Goal: Information Seeking & Learning: Find specific fact

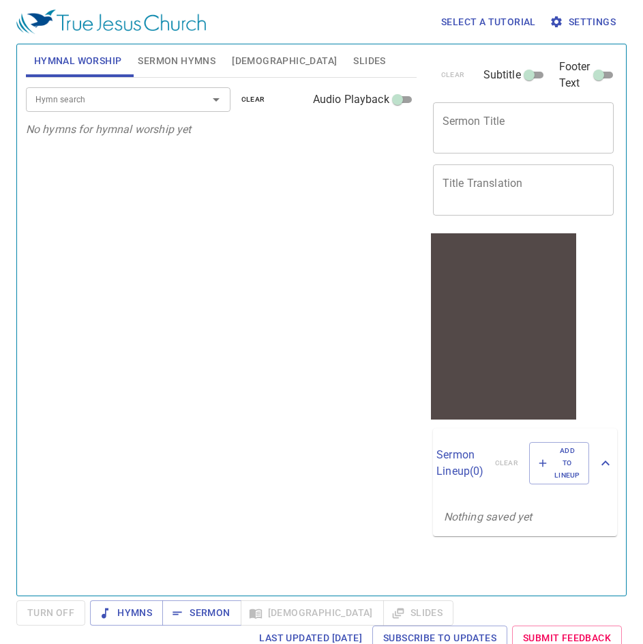
click at [263, 59] on button "[DEMOGRAPHIC_DATA]" at bounding box center [284, 60] width 121 height 33
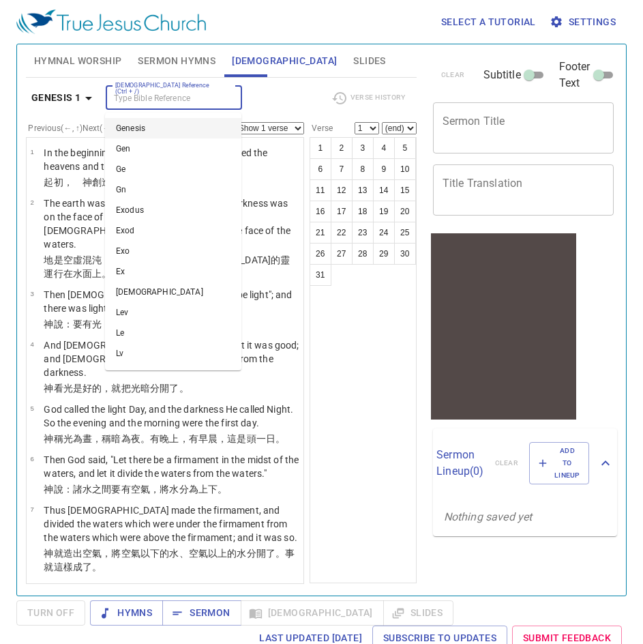
click at [154, 104] on input "[DEMOGRAPHIC_DATA] Reference (Ctrl + /)" at bounding box center [163, 98] width 106 height 16
paste input "[PERSON_NAME][DEMOGRAPHIC_DATA]:19-21"
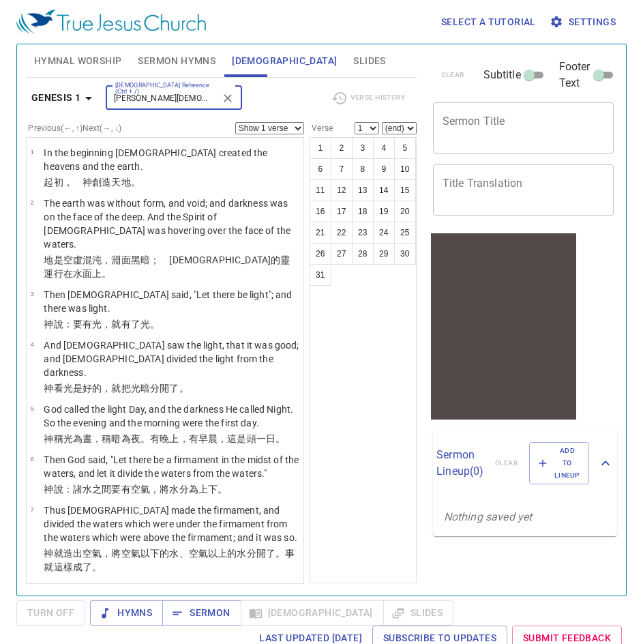
type input "[PERSON_NAME][DEMOGRAPHIC_DATA]:19-21"
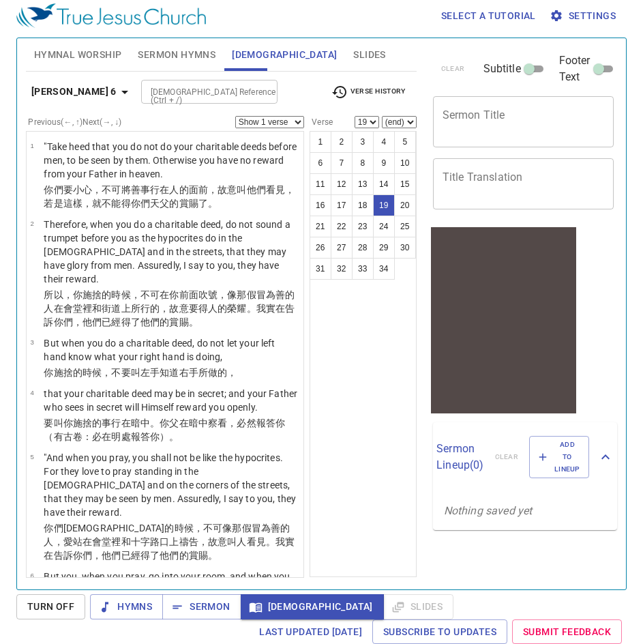
scroll to position [1099, 0]
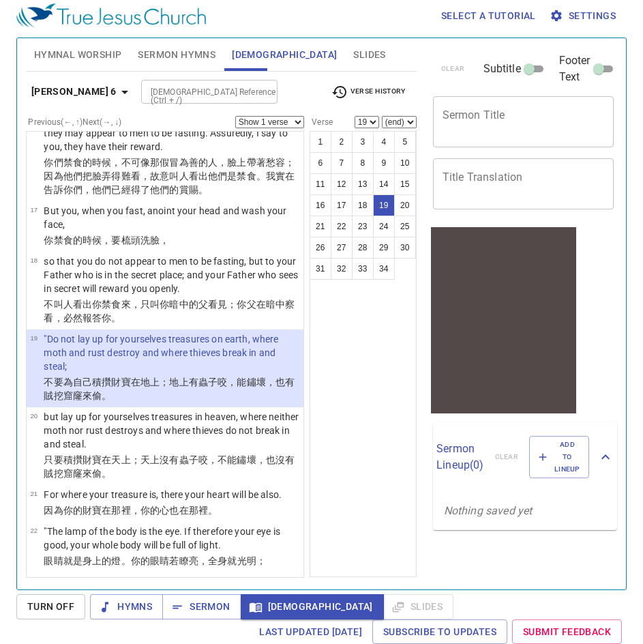
click at [334, 411] on div "1 2 3 4 5 6 7 8 9 10 11 12 13 14 15 16 17 18 19 20 21 22 23 24 25 26 27 28 29 3…" at bounding box center [363, 354] width 107 height 446
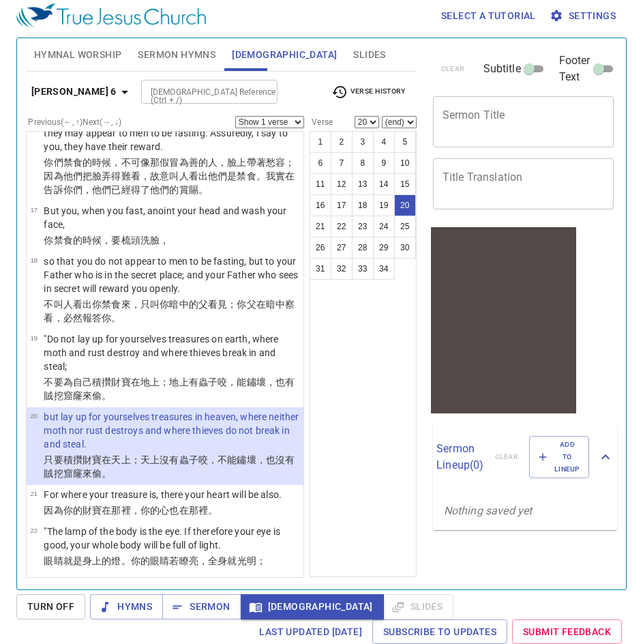
select select "21"
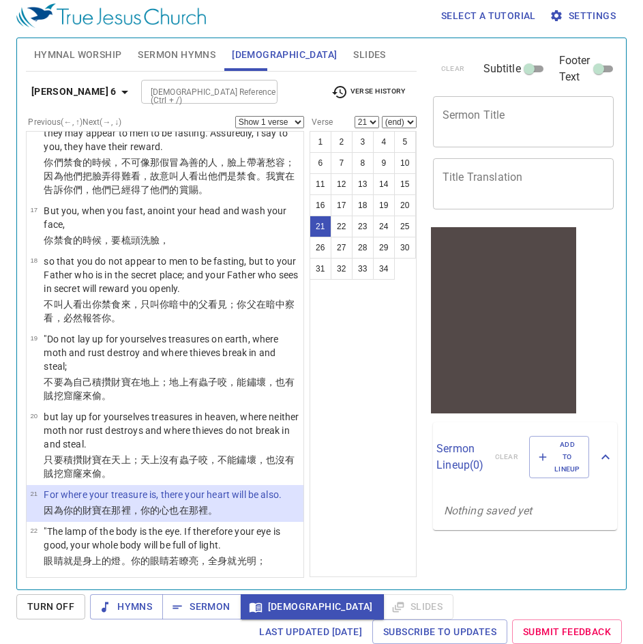
click at [195, 98] on input "[DEMOGRAPHIC_DATA] Reference (Ctrl + /)" at bounding box center [198, 92] width 106 height 16
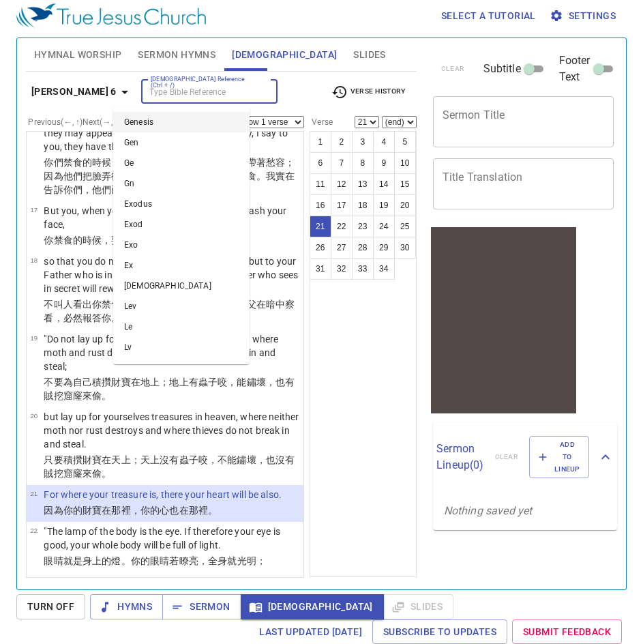
paste input "[PERSON_NAME][DEMOGRAPHIC_DATA]:6"
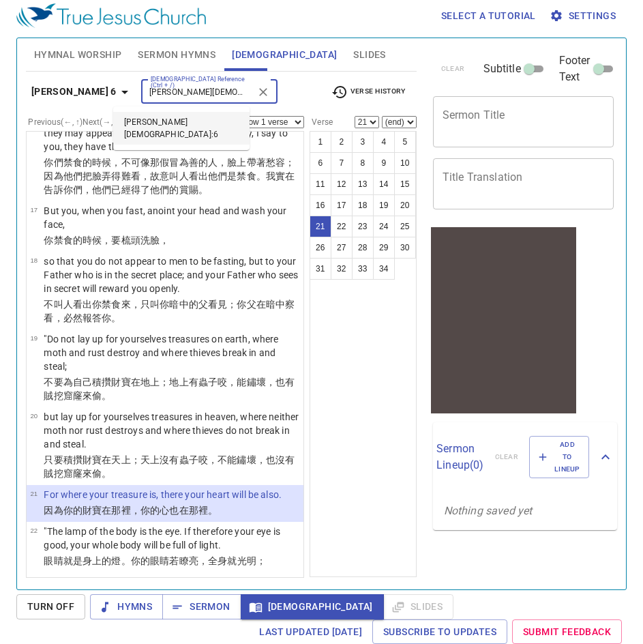
type input "[PERSON_NAME][DEMOGRAPHIC_DATA]:6"
select select "6"
